Goal: Task Accomplishment & Management: Use online tool/utility

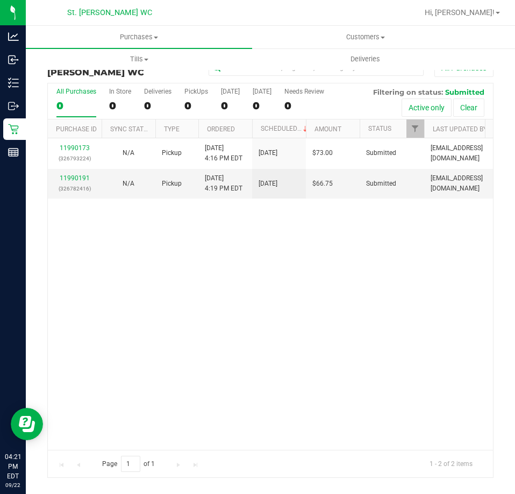
click at [331, 292] on div "11990173 (326793224) N/A Pickup [DATE] 4:16 PM EDT 9/22/2025 $73.00 Submitted […" at bounding box center [270, 293] width 445 height 311
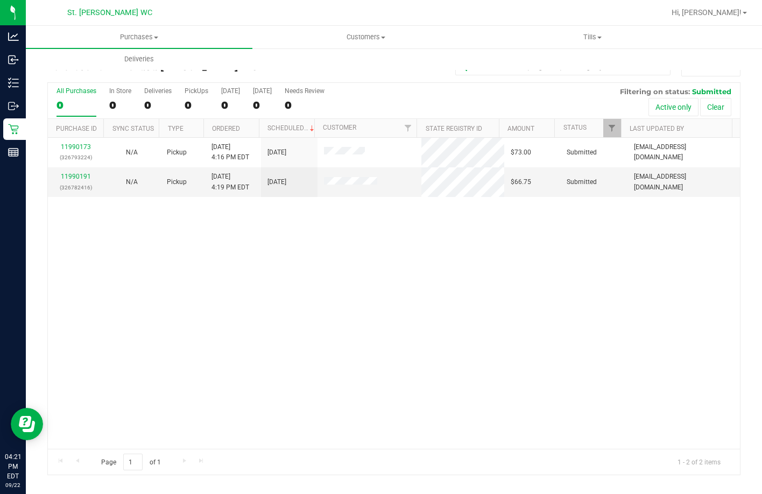
drag, startPoint x: 279, startPoint y: 240, endPoint x: 259, endPoint y: 253, distance: 24.2
click at [259, 253] on div "11990173 (326793224) N/A Pickup [DATE] 4:16 PM EDT 9/22/2025 $73.00 Submitted […" at bounding box center [394, 293] width 692 height 311
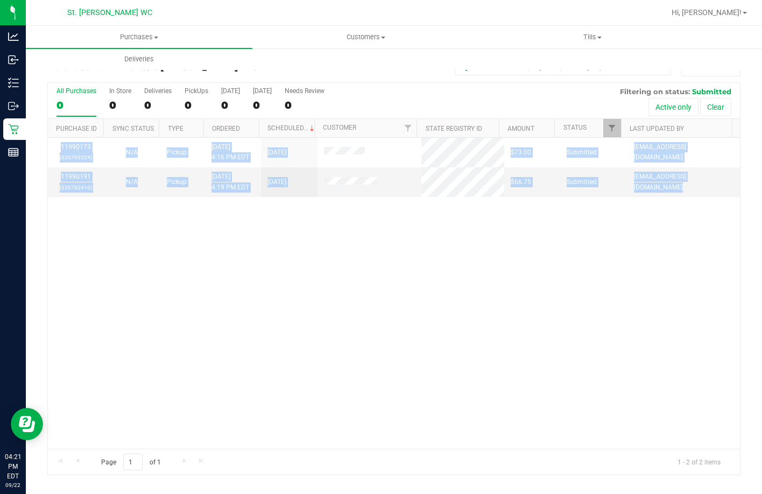
drag, startPoint x: 259, startPoint y: 253, endPoint x: 251, endPoint y: 240, distance: 15.2
click at [254, 252] on div "11990173 (326793224) N/A Pickup [DATE] 4:16 PM EDT 9/22/2025 $73.00 Submitted […" at bounding box center [394, 293] width 692 height 311
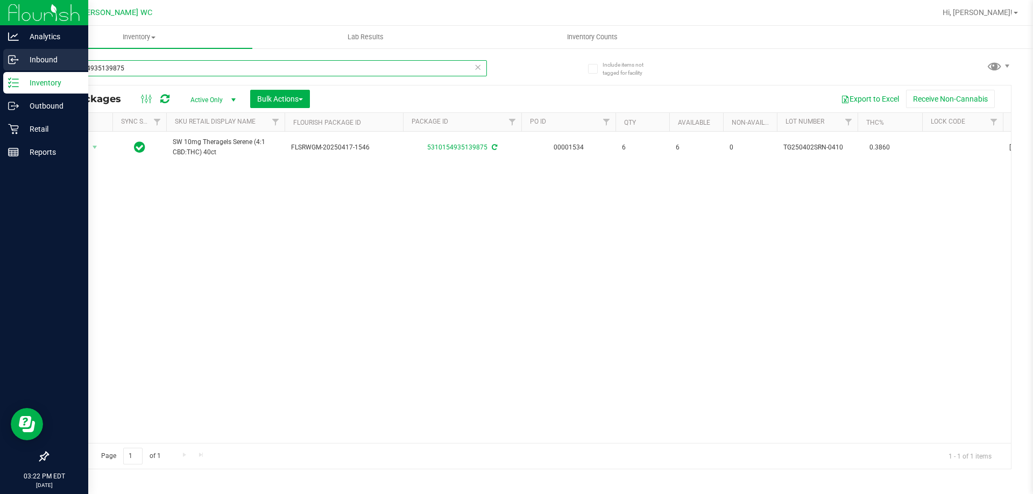
drag, startPoint x: 127, startPoint y: 72, endPoint x: 0, endPoint y: 71, distance: 126.9
click at [0, 71] on div "Analytics Inbound Inventory Outbound Retail Reports 03:22 PM EDT [DATE] 09/22 S…" at bounding box center [516, 247] width 1033 height 494
type input "SN250716DC1-0721"
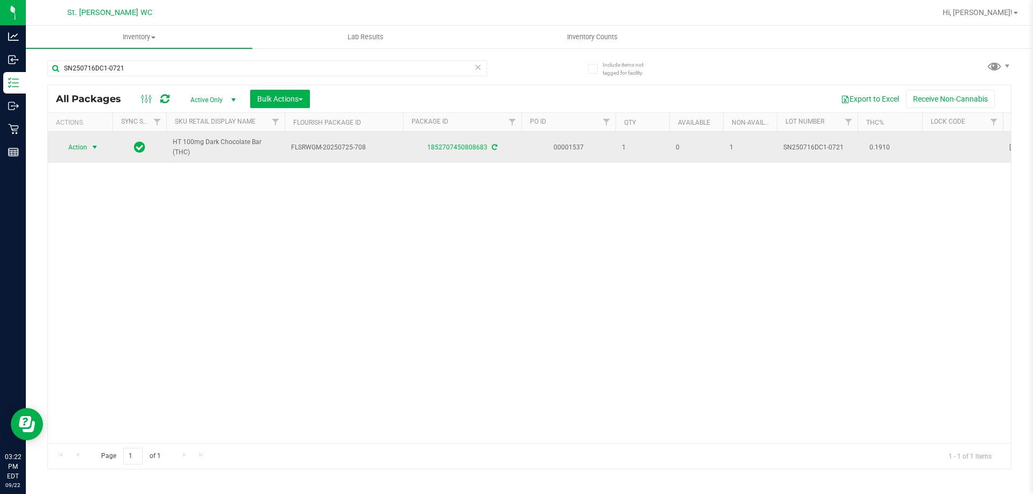
click at [88, 151] on span "select" at bounding box center [94, 147] width 13 height 15
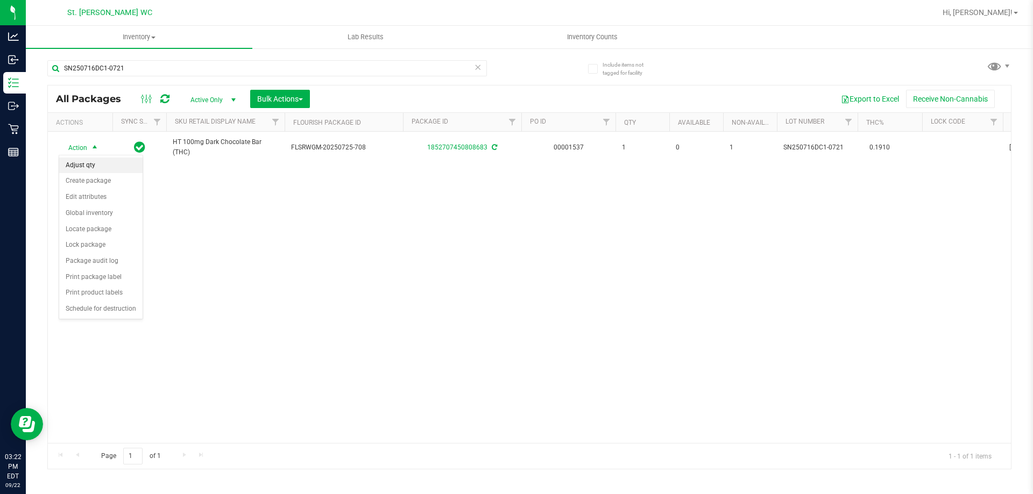
click at [75, 165] on li "Adjust qty" at bounding box center [100, 166] width 83 height 16
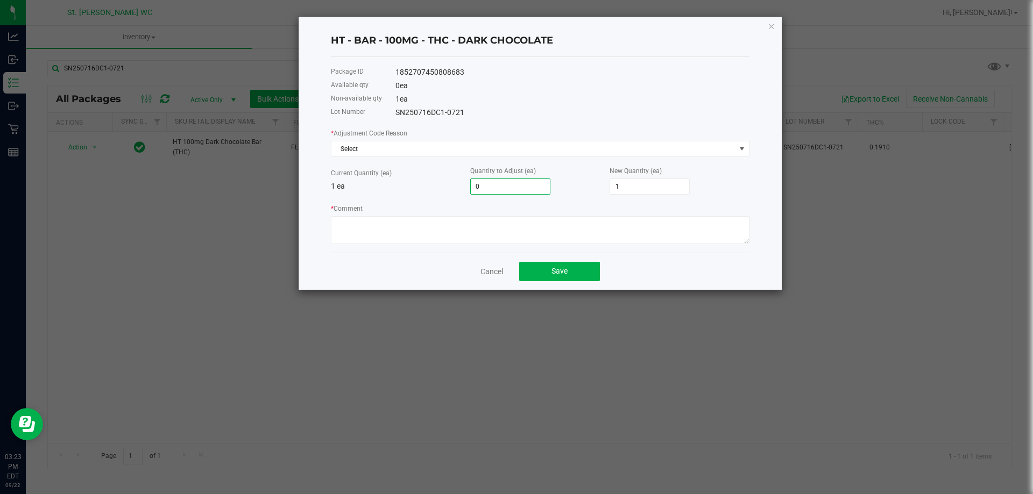
click at [495, 189] on input "0" at bounding box center [510, 186] width 79 height 15
type input "1"
type input "2"
type input "1"
click at [423, 197] on div "* Adjustment Code Reason Select Current Quantity (ea) 1 ea Quantity to Adjust (…" at bounding box center [540, 185] width 418 height 117
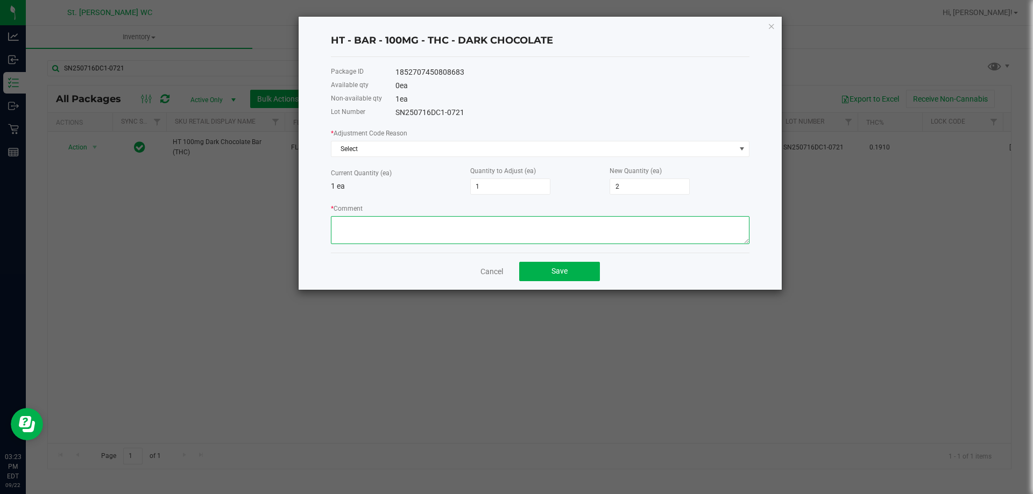
click at [414, 222] on textarea "* Comment" at bounding box center [540, 230] width 418 height 28
type textarea "Need to add 1 from miscount"
click at [567, 273] on span "Save" at bounding box center [559, 271] width 16 height 9
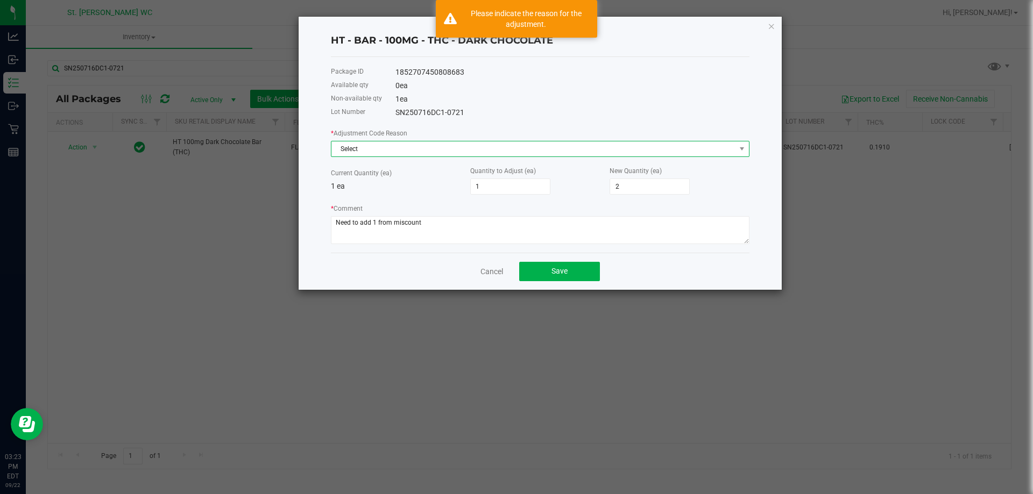
click at [443, 150] on span "Select" at bounding box center [533, 148] width 404 height 15
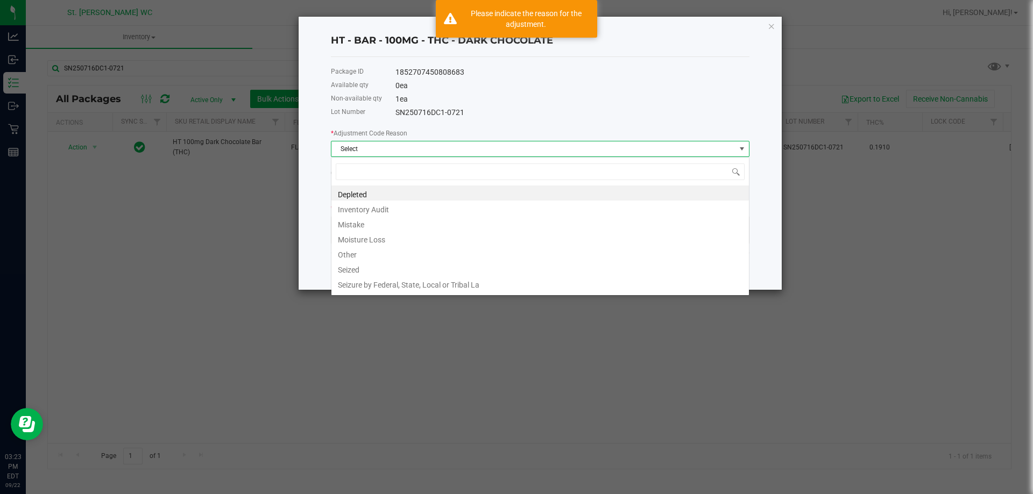
scroll to position [16, 418]
click at [431, 210] on li "Inventory Audit" at bounding box center [539, 208] width 417 height 15
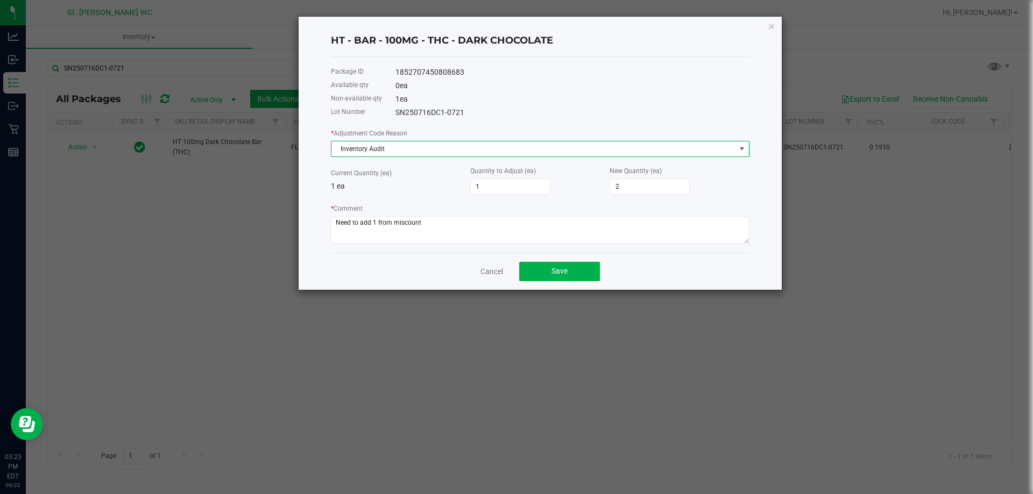
click at [428, 147] on span "Inventory Audit" at bounding box center [533, 148] width 404 height 15
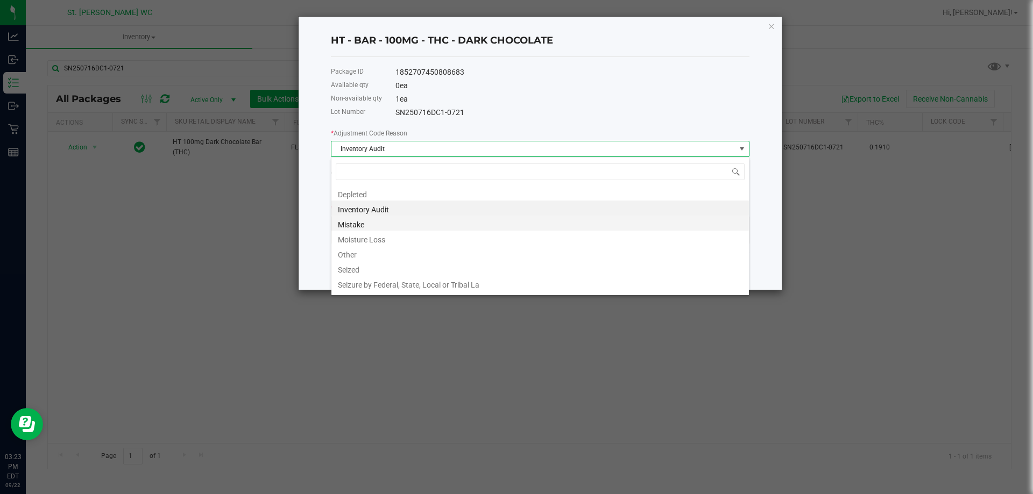
click at [416, 218] on li "Mistake" at bounding box center [539, 223] width 417 height 15
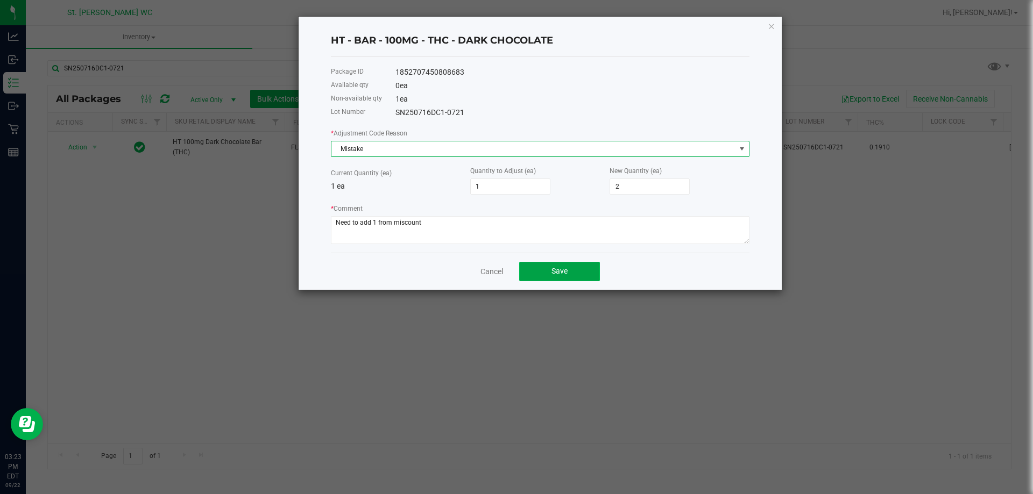
click at [542, 269] on button "Save" at bounding box center [559, 271] width 81 height 19
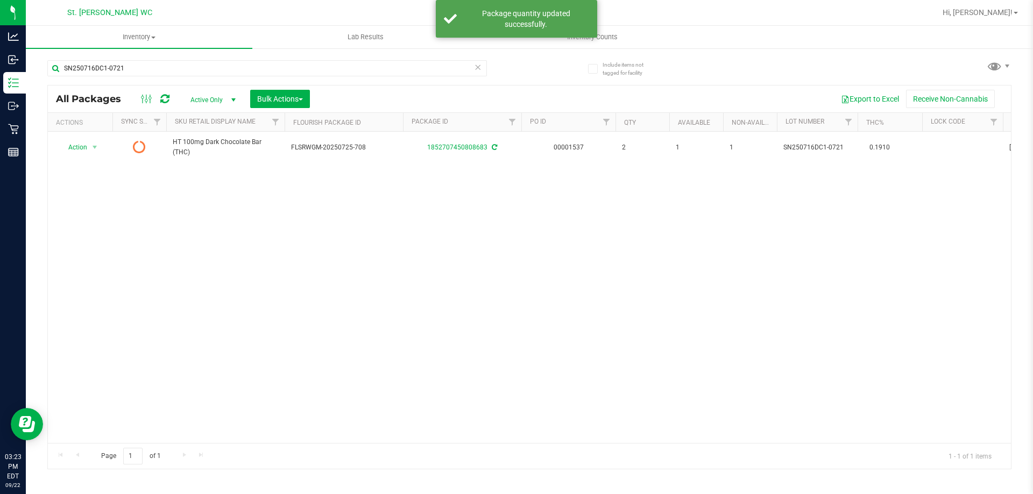
click at [380, 238] on div "Action Action Edit attributes Global inventory Lock package Package audit log P…" at bounding box center [529, 287] width 963 height 311
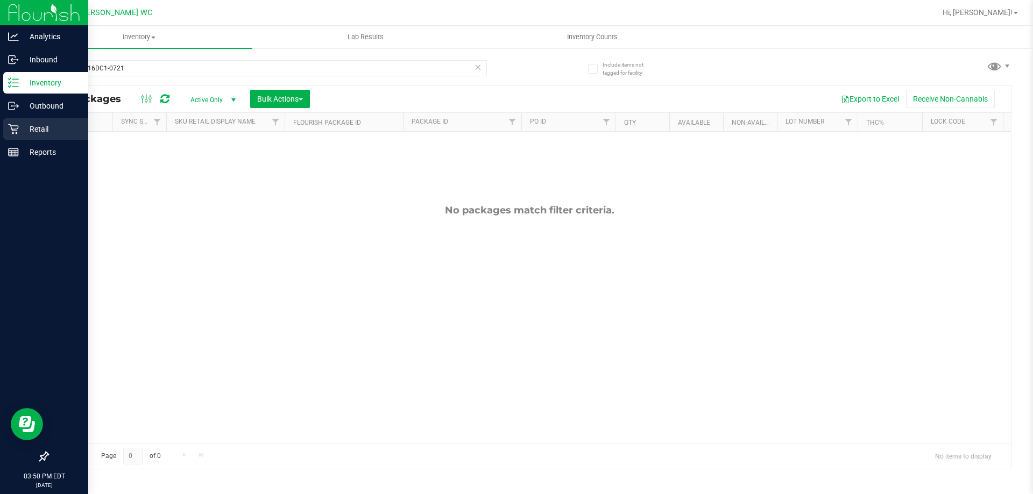
click at [22, 127] on p "Retail" at bounding box center [51, 129] width 65 height 13
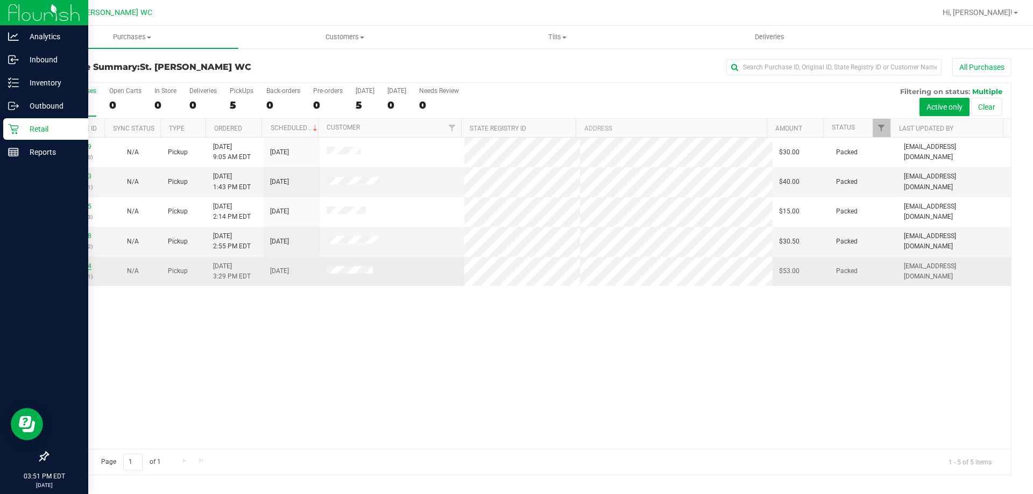
click at [73, 268] on link "11989634" at bounding box center [76, 266] width 30 height 8
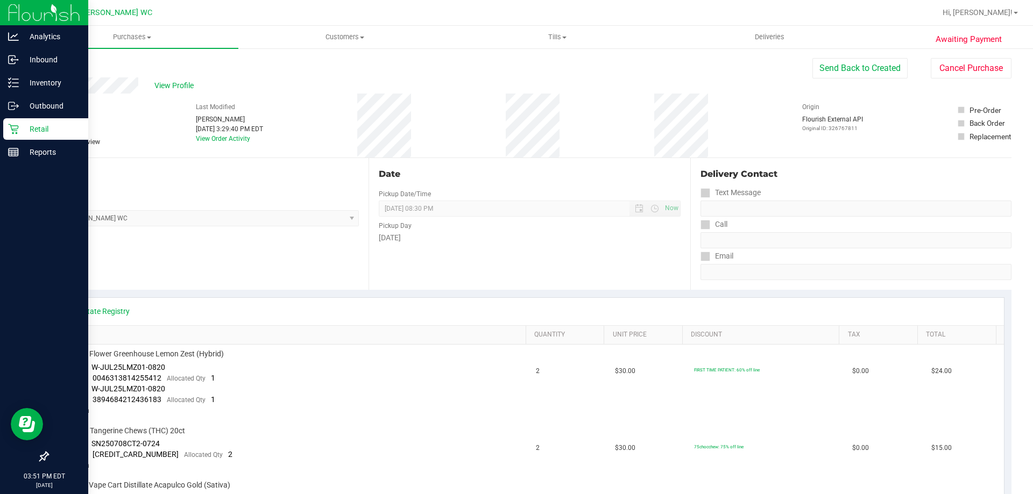
click at [63, 64] on link "Back" at bounding box center [55, 65] width 16 height 8
